Goal: Transaction & Acquisition: Book appointment/travel/reservation

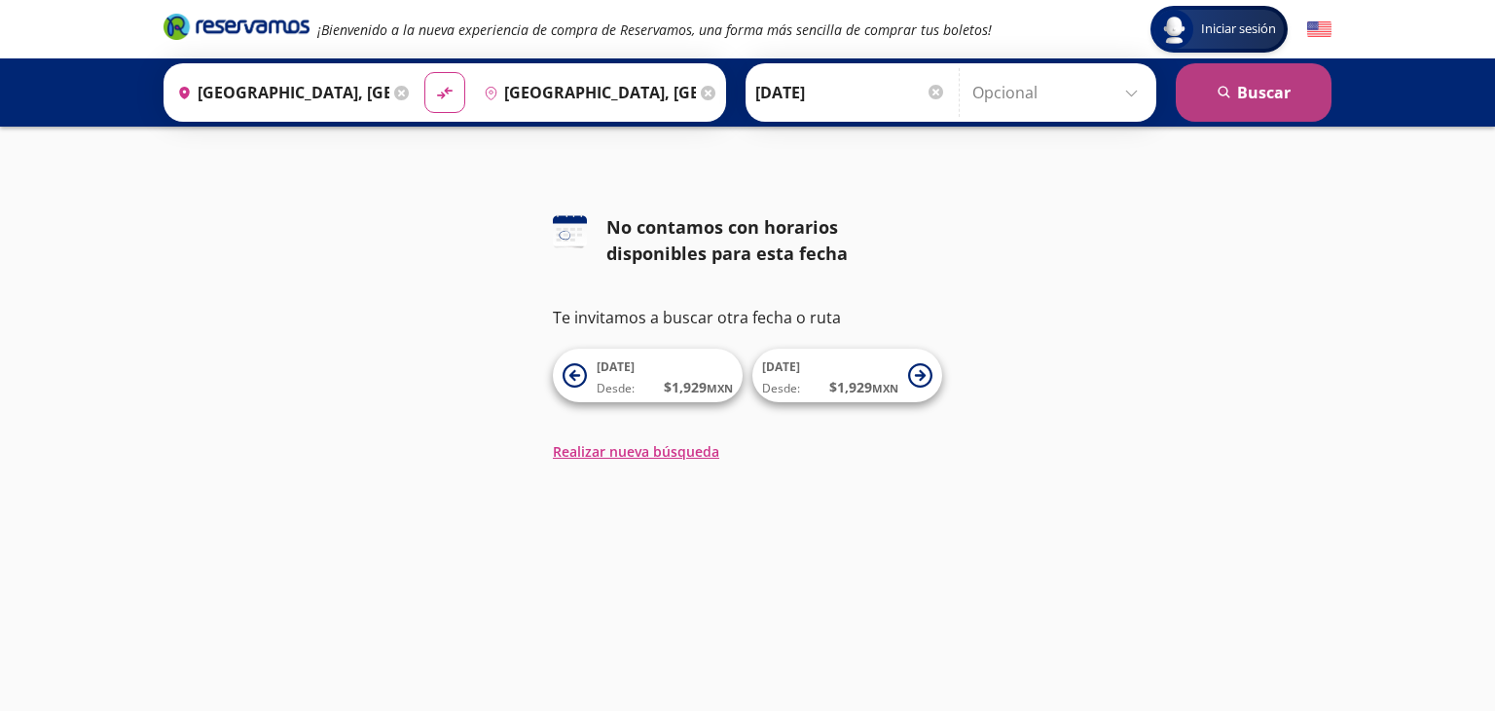
click at [1257, 110] on button "search [GEOGRAPHIC_DATA]" at bounding box center [1254, 92] width 156 height 58
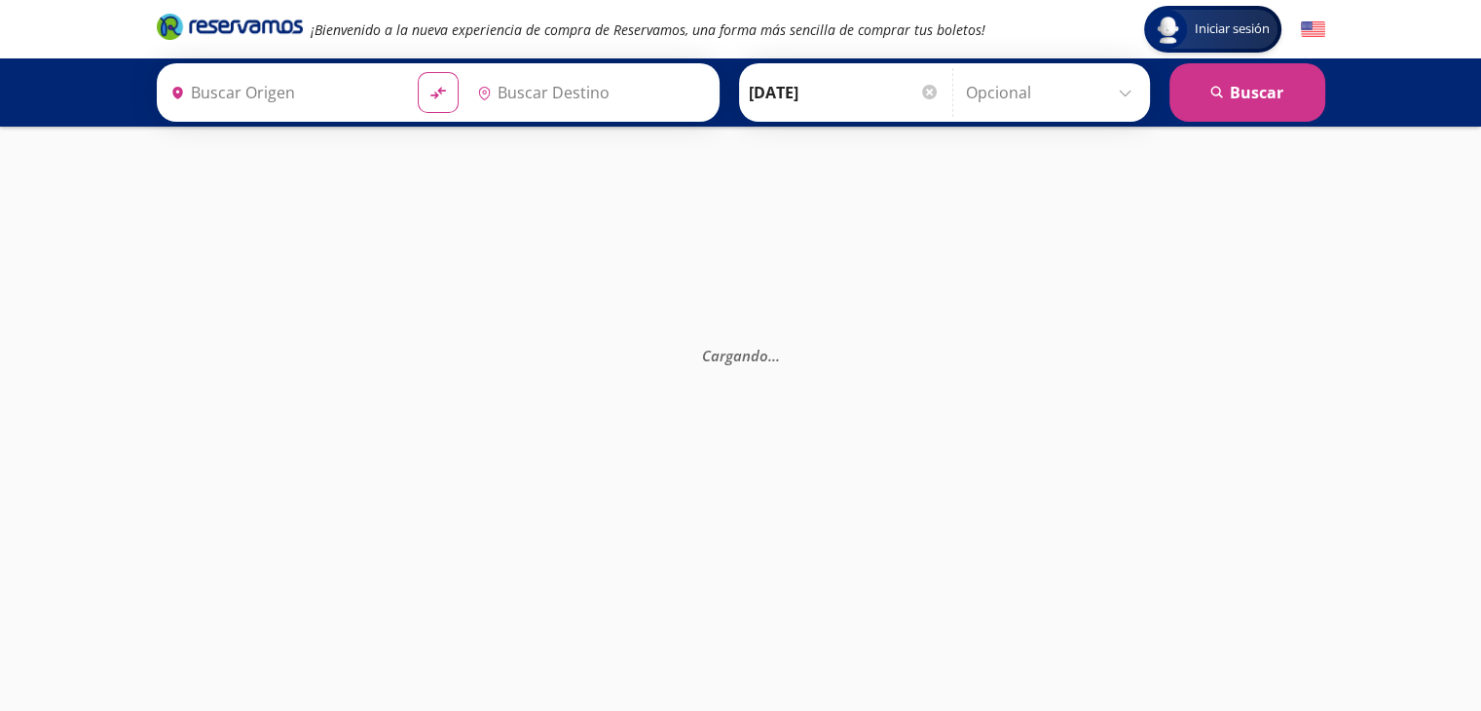
type input "[GEOGRAPHIC_DATA], [GEOGRAPHIC_DATA]"
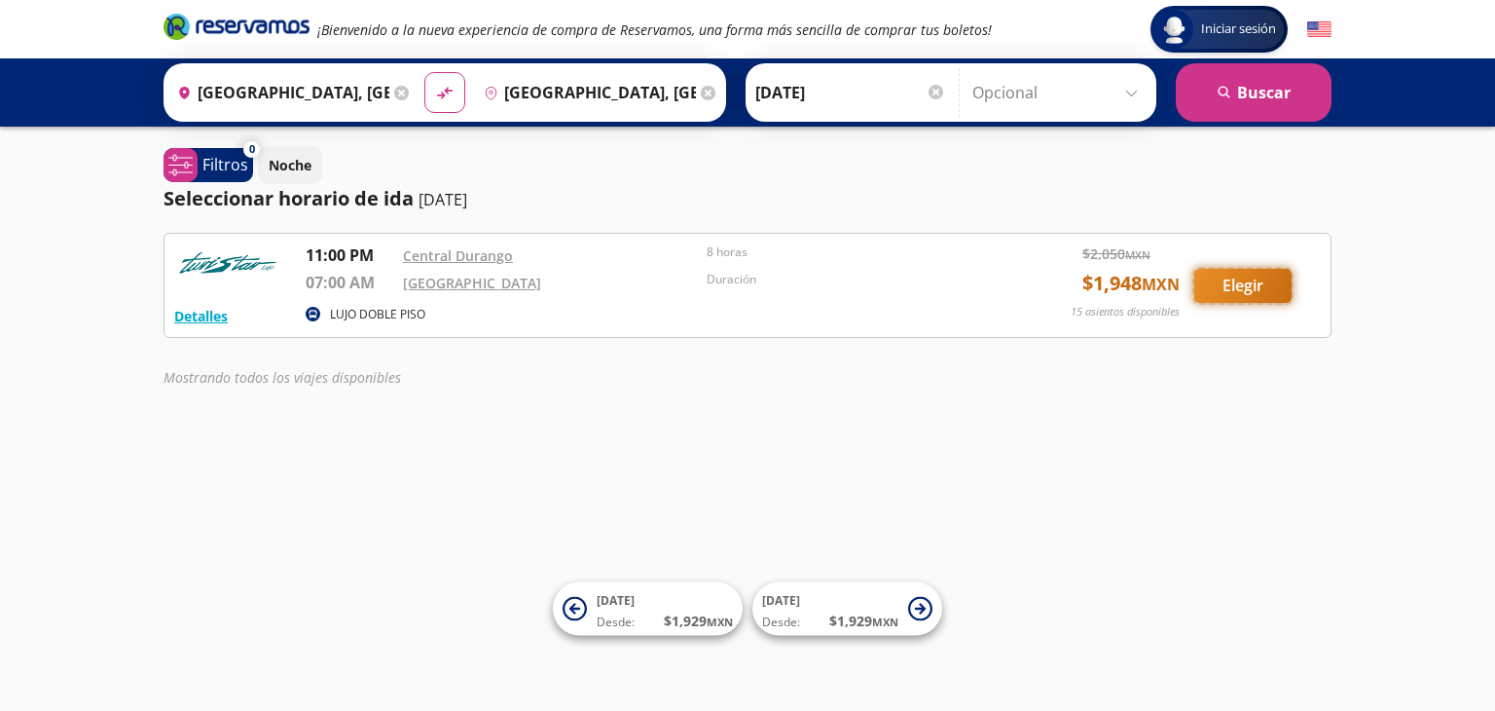
click at [1228, 289] on button "Elegir" at bounding box center [1243, 286] width 97 height 34
